Goal: Transaction & Acquisition: Purchase product/service

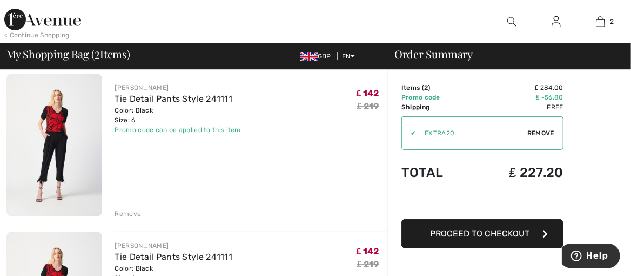
scroll to position [78, 0]
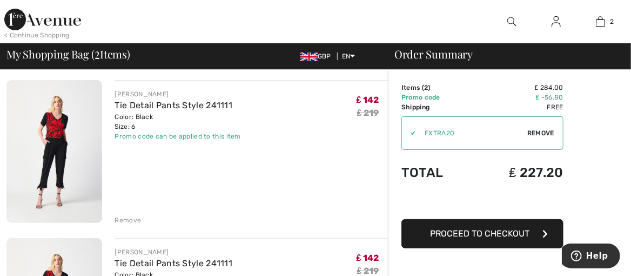
click at [135, 225] on div "Remove" at bounding box center [128, 220] width 26 height 10
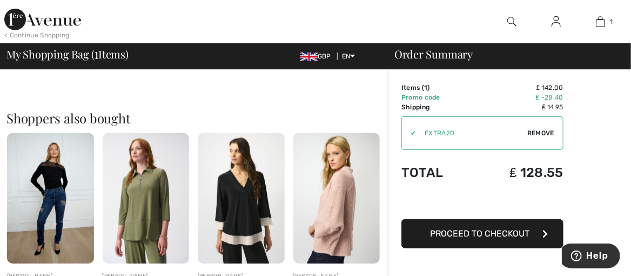
scroll to position [215, 0]
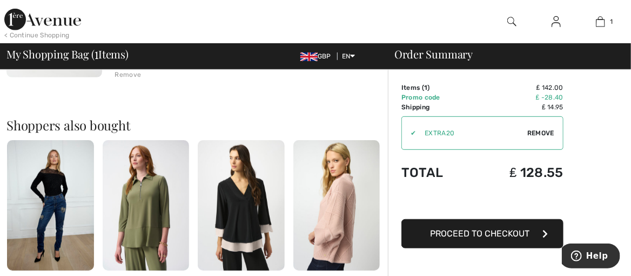
click at [527, 236] on span "Proceed to Checkout" at bounding box center [479, 233] width 99 height 10
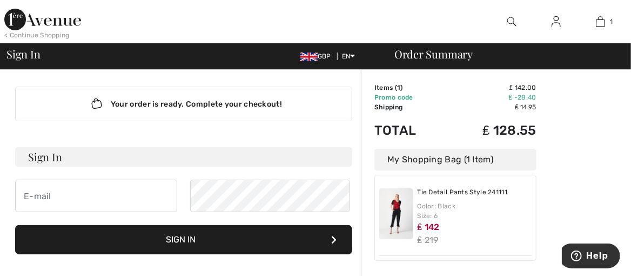
scroll to position [1, 0]
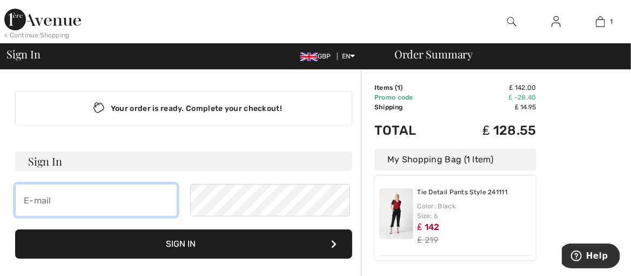
click at [25, 210] on input "email" at bounding box center [96, 200] width 162 height 32
type input "frieda.armstrong123@outlook.com"
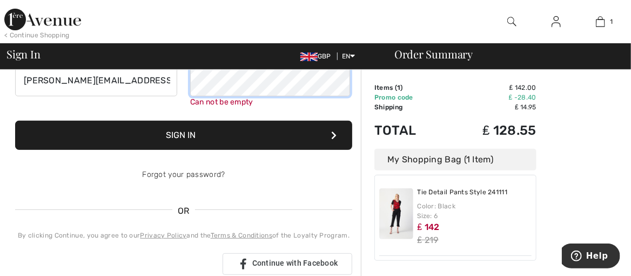
scroll to position [122, 0]
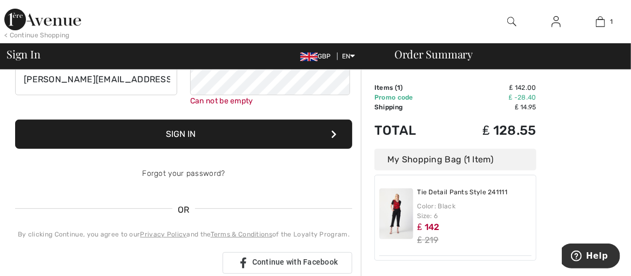
click at [334, 146] on button "Sign In" at bounding box center [183, 133] width 337 height 29
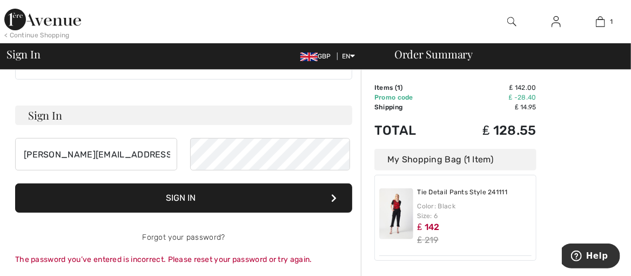
scroll to position [45, 0]
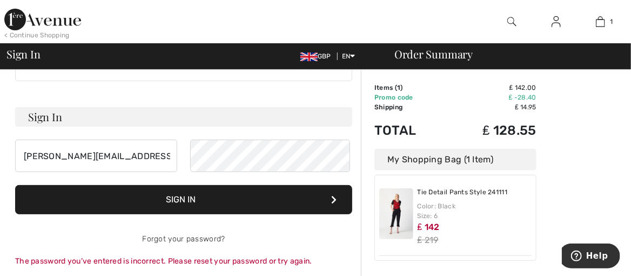
click at [60, 124] on h3 "Sign In" at bounding box center [183, 116] width 337 height 19
click at [333, 204] on icon at bounding box center [333, 199] width 5 height 9
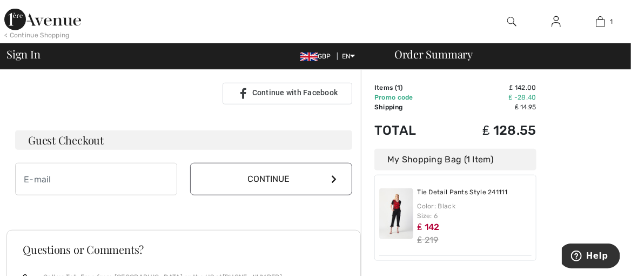
scroll to position [292, 0]
